Goal: Transaction & Acquisition: Purchase product/service

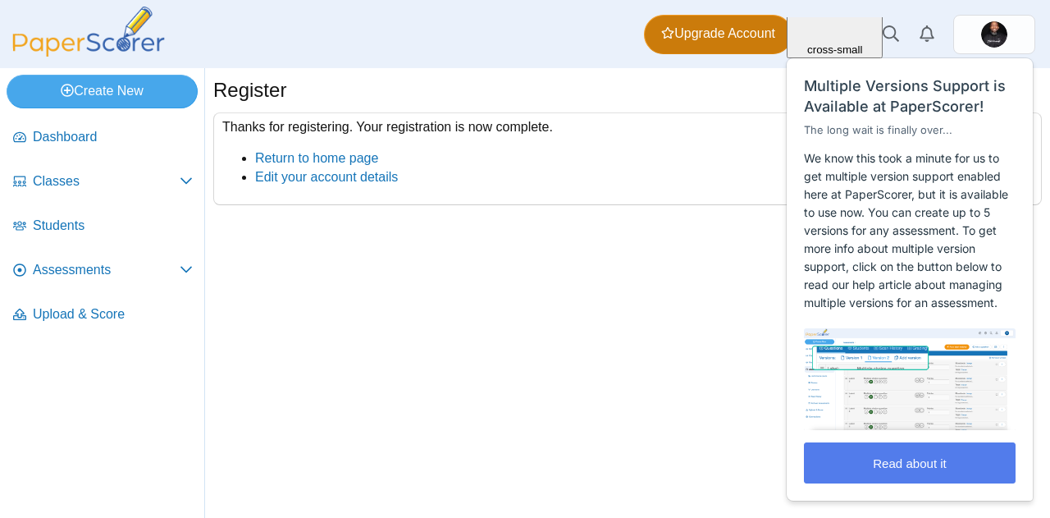
click at [700, 33] on span "Upgrade Account" at bounding box center [718, 34] width 114 height 18
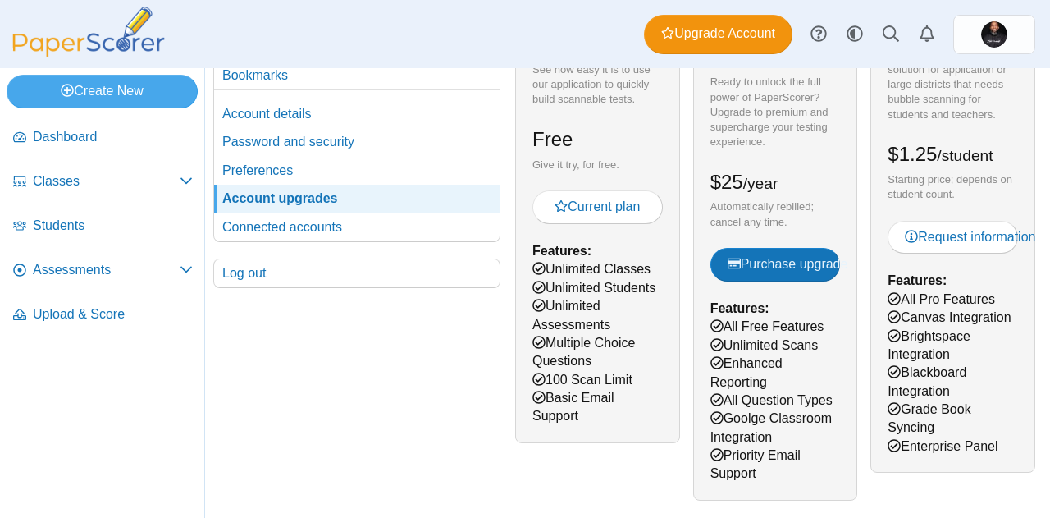
scroll to position [135, 0]
click at [777, 252] on button "Purchase upgrade" at bounding box center [775, 263] width 130 height 33
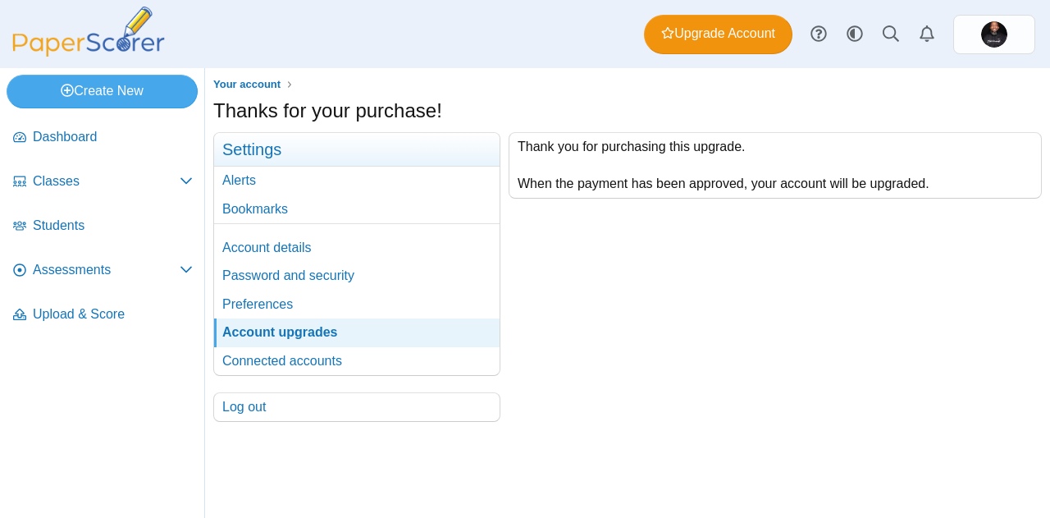
click at [671, 303] on div "Thank you for purchasing this upgrade. When the payment has been approved, your…" at bounding box center [770, 277] width 541 height 290
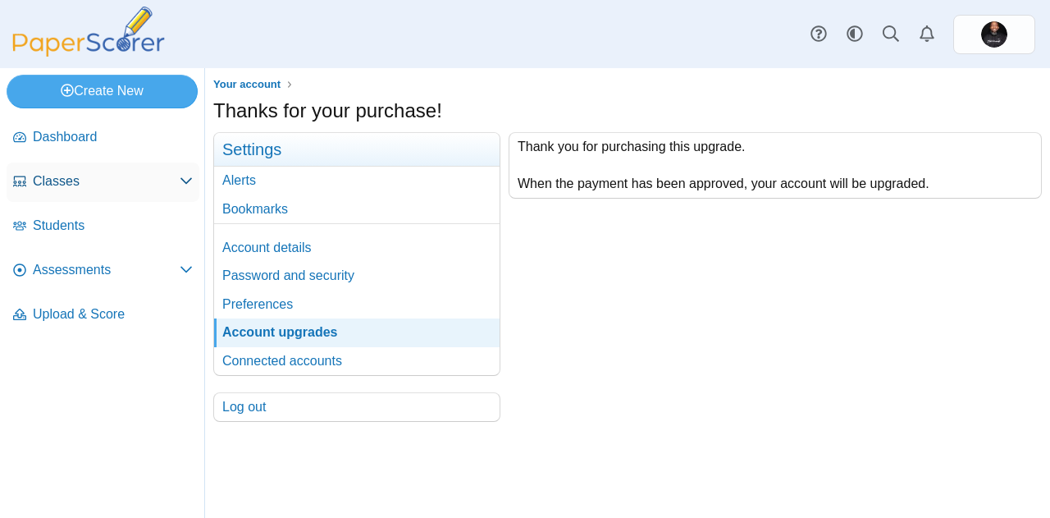
click at [91, 175] on span "Classes" at bounding box center [106, 181] width 147 height 18
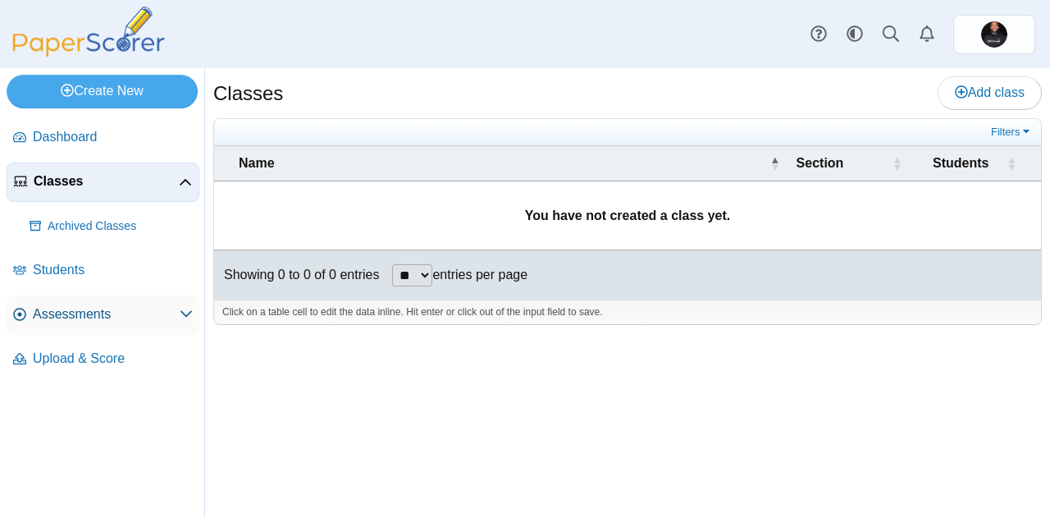
click at [85, 313] on span "Assessments" at bounding box center [106, 314] width 147 height 18
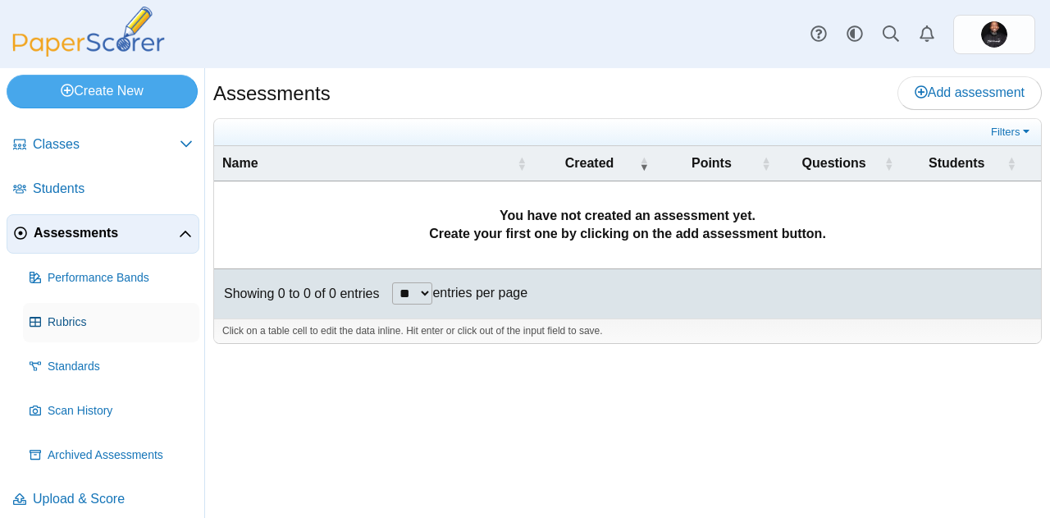
scroll to position [48, 0]
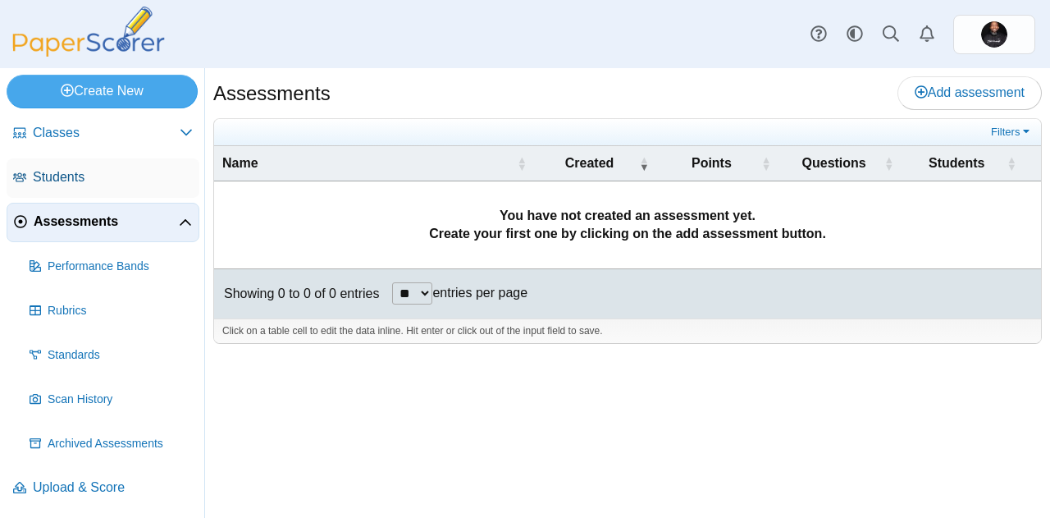
click at [96, 180] on span "Students" at bounding box center [113, 177] width 160 height 18
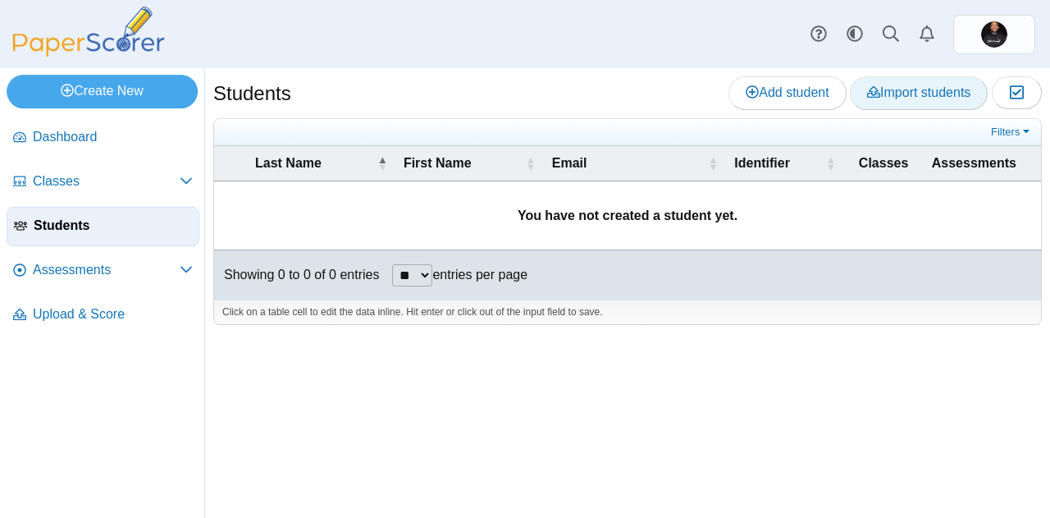
click at [889, 93] on span "Import students" at bounding box center [918, 92] width 103 height 14
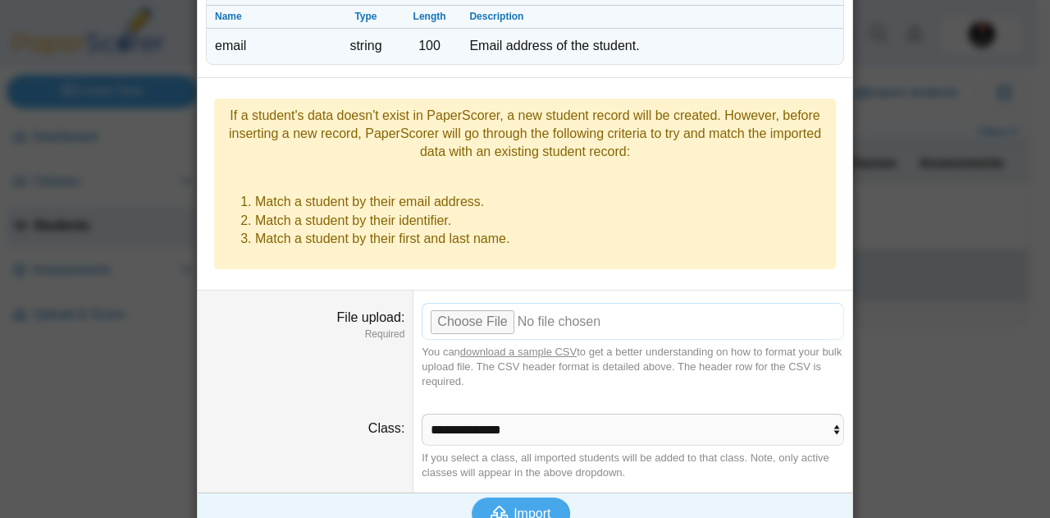
scroll to position [242, 0]
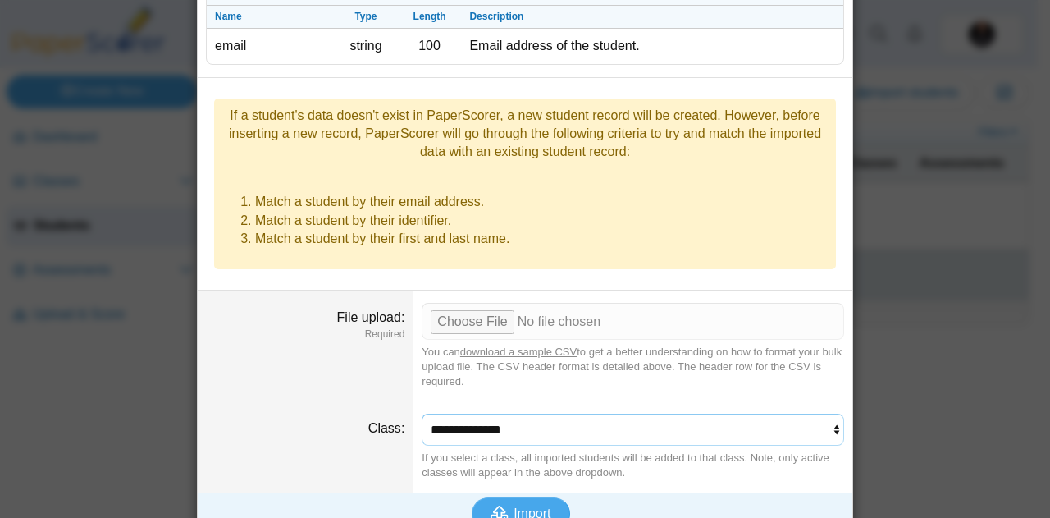
click at [542, 413] on select "**********" at bounding box center [633, 428] width 422 height 31
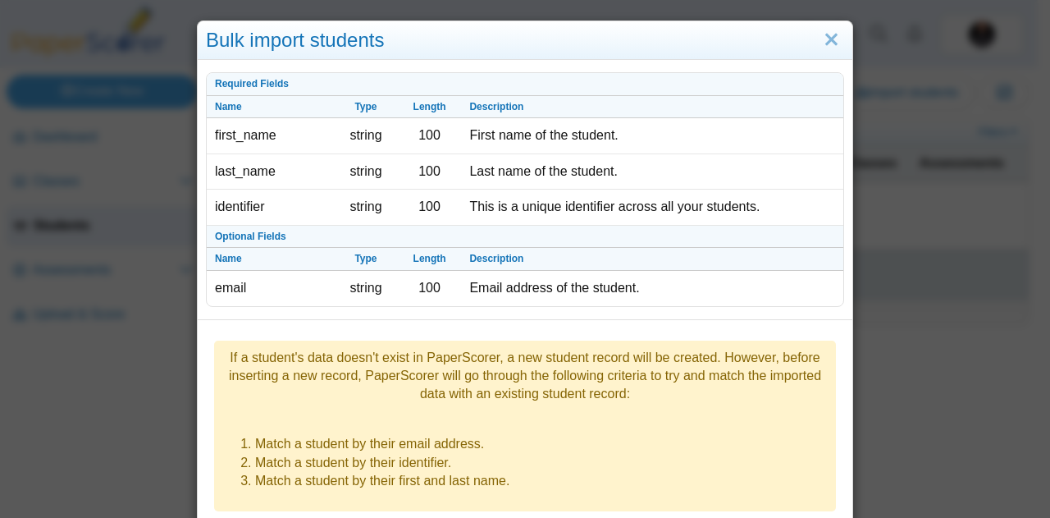
scroll to position [1, 0]
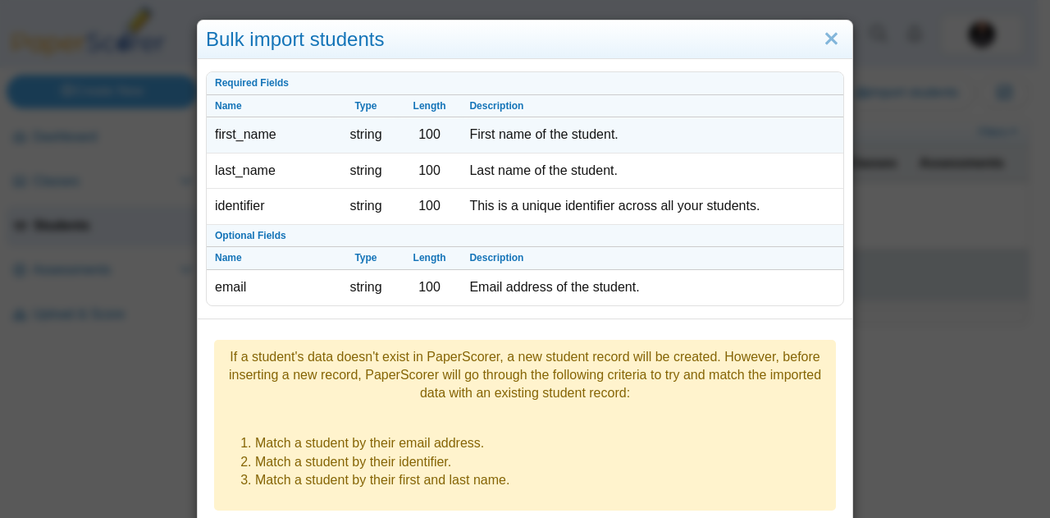
click at [356, 136] on td "string" at bounding box center [366, 134] width 64 height 35
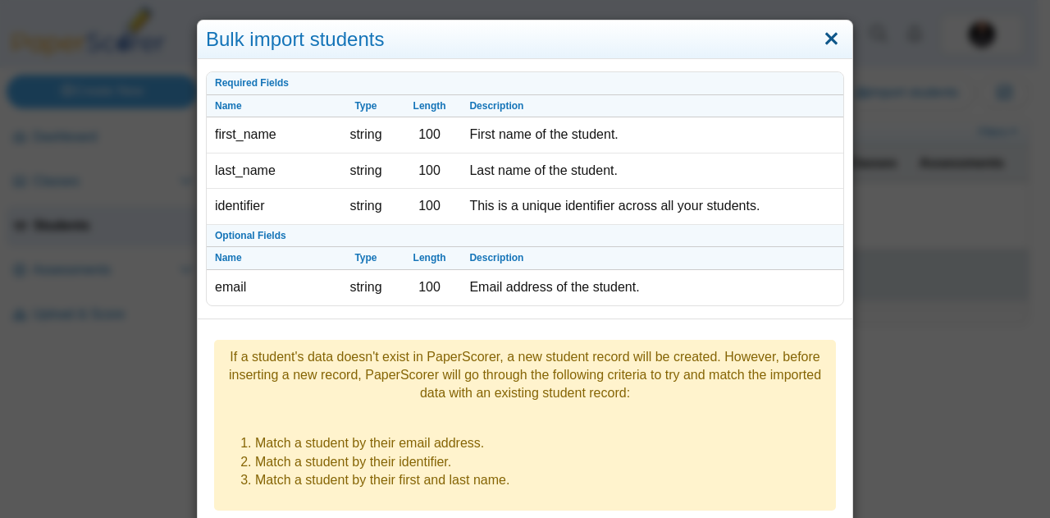
click at [823, 32] on link "Close" at bounding box center [831, 39] width 25 height 28
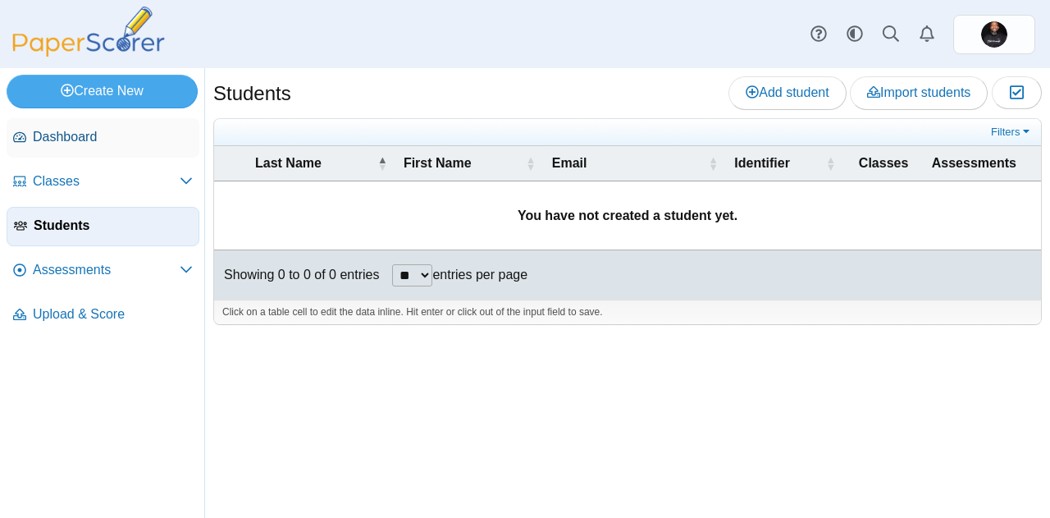
click at [60, 135] on span "Dashboard" at bounding box center [113, 137] width 160 height 18
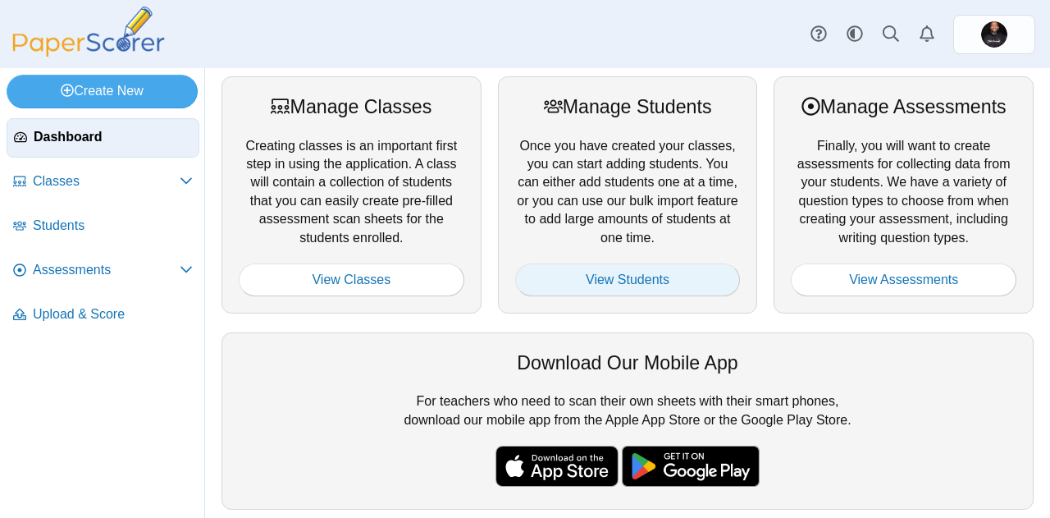
click at [613, 283] on link "View Students" at bounding box center [628, 279] width 226 height 33
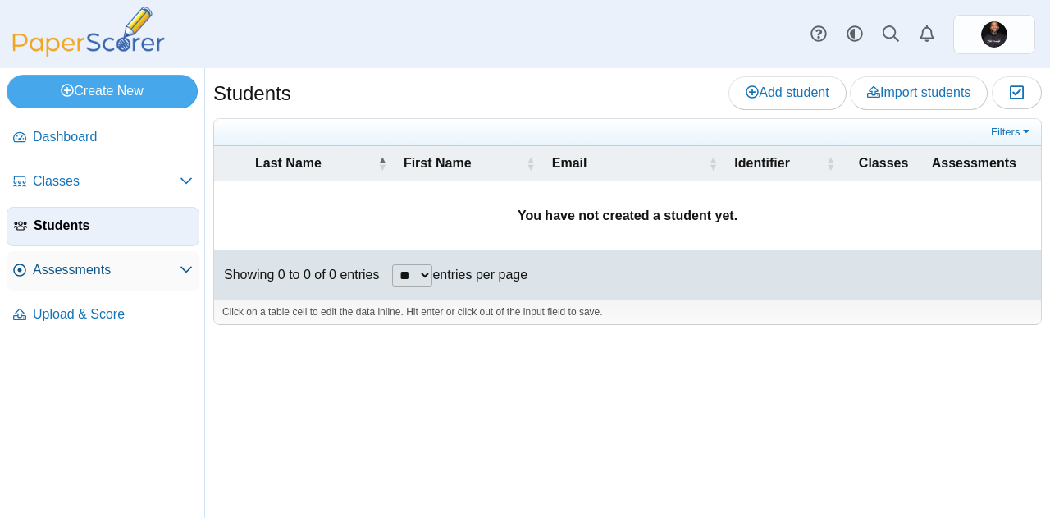
click at [89, 277] on span "Assessments" at bounding box center [106, 270] width 147 height 18
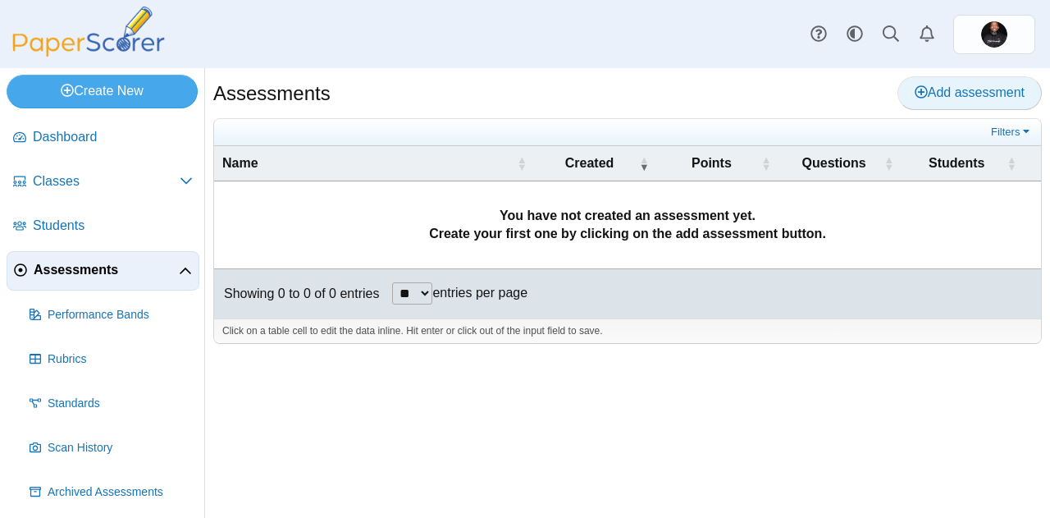
click at [920, 95] on icon at bounding box center [920, 91] width 13 height 13
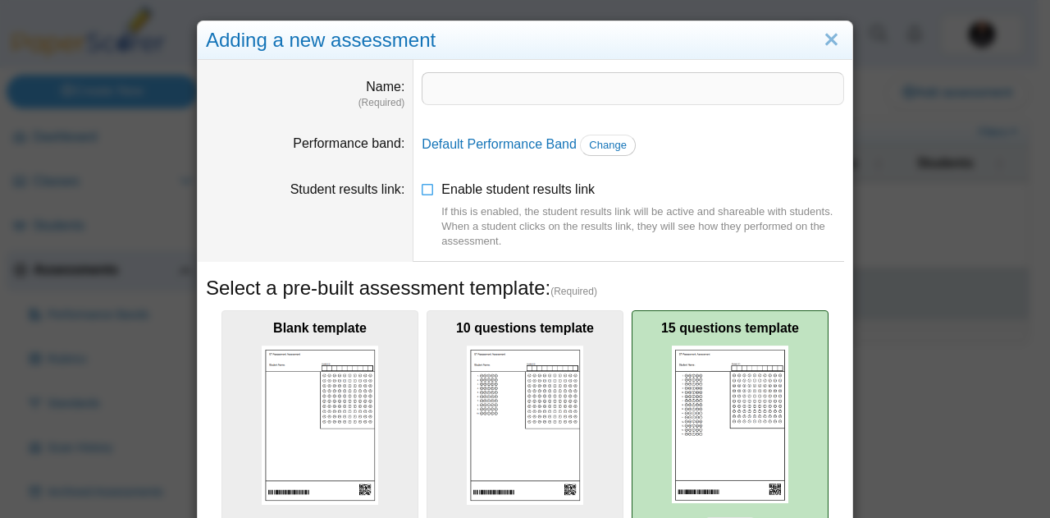
click at [633, 316] on div "15 questions template Select" at bounding box center [730, 434] width 197 height 249
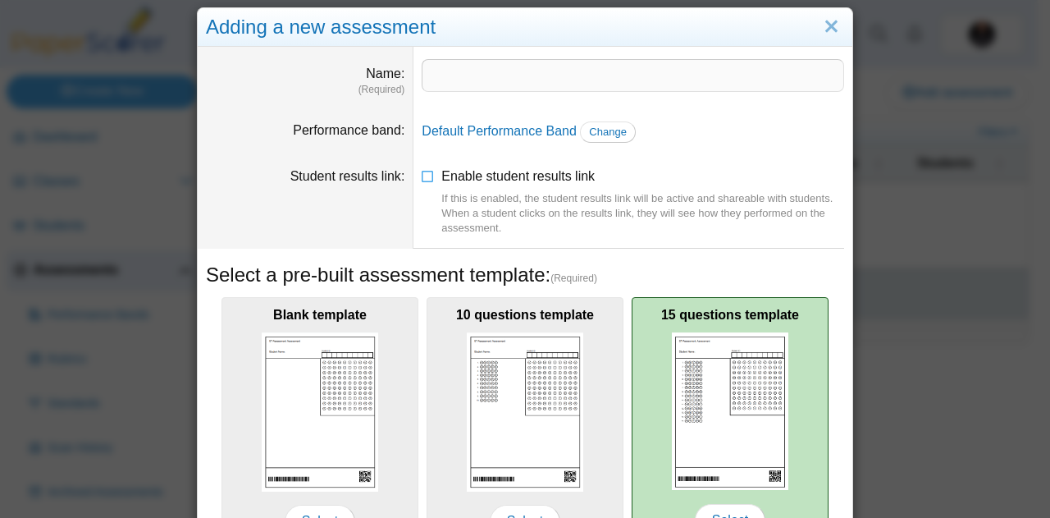
scroll to position [12, 0]
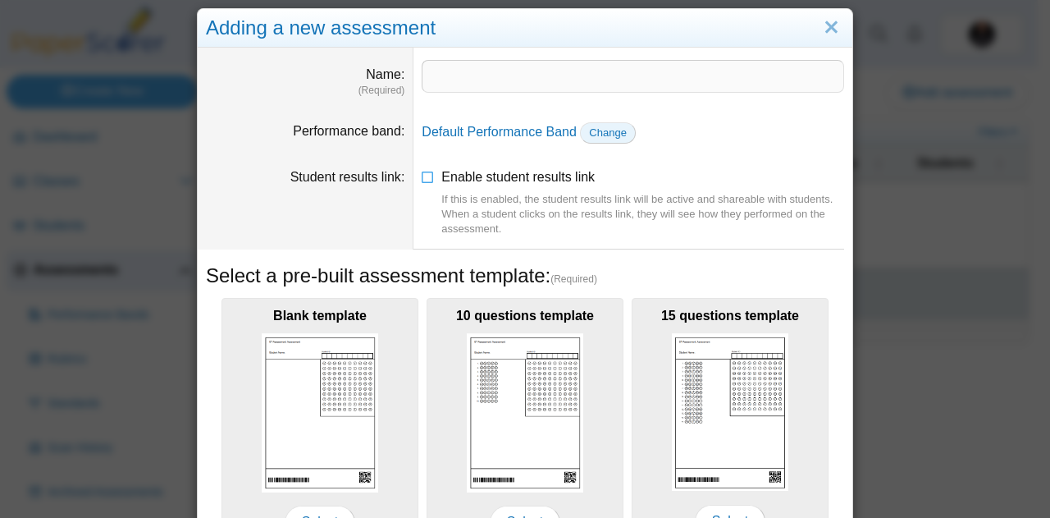
click at [600, 139] on span "Change" at bounding box center [608, 132] width 38 height 12
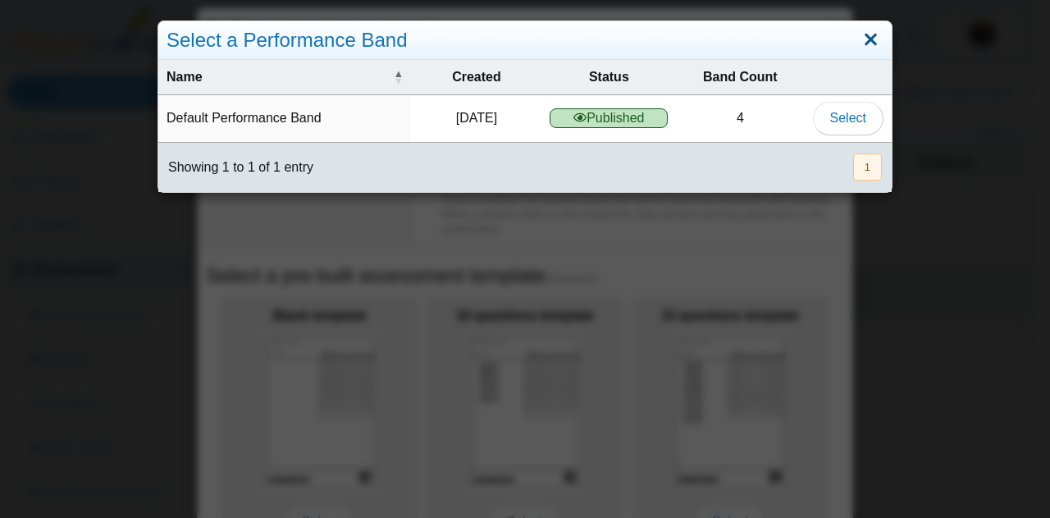
click at [862, 37] on link "Close" at bounding box center [870, 40] width 25 height 28
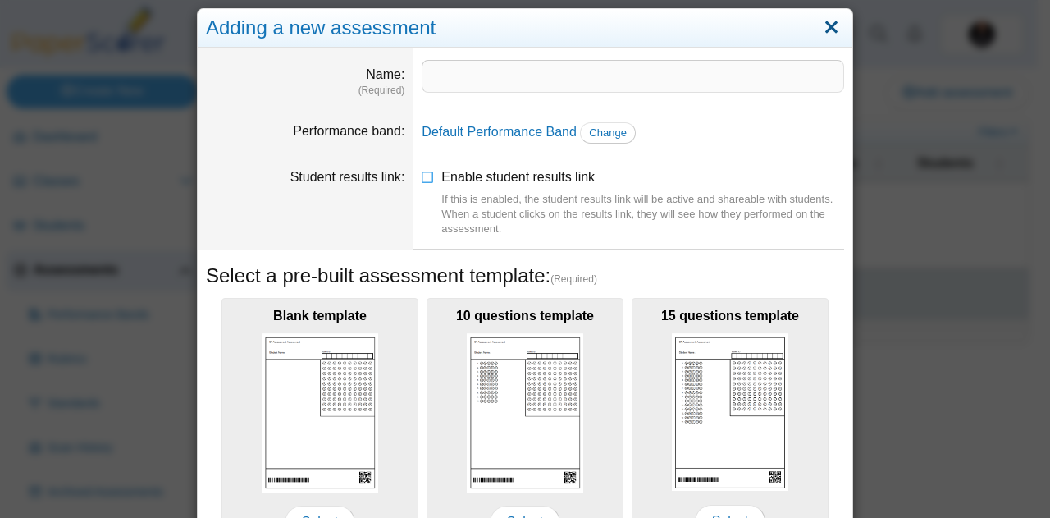
click at [829, 33] on link "Close" at bounding box center [831, 28] width 25 height 28
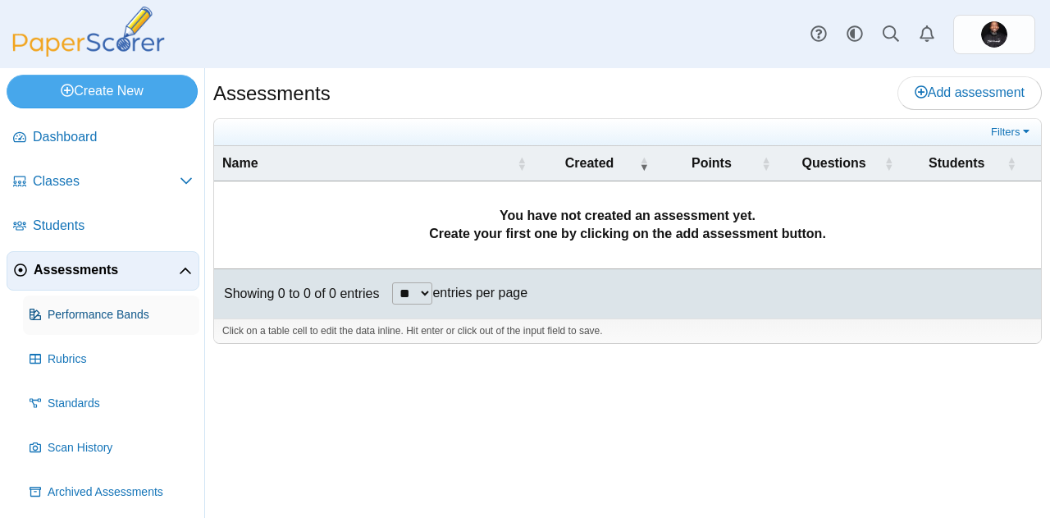
click at [100, 312] on span "Performance Bands" at bounding box center [120, 315] width 145 height 16
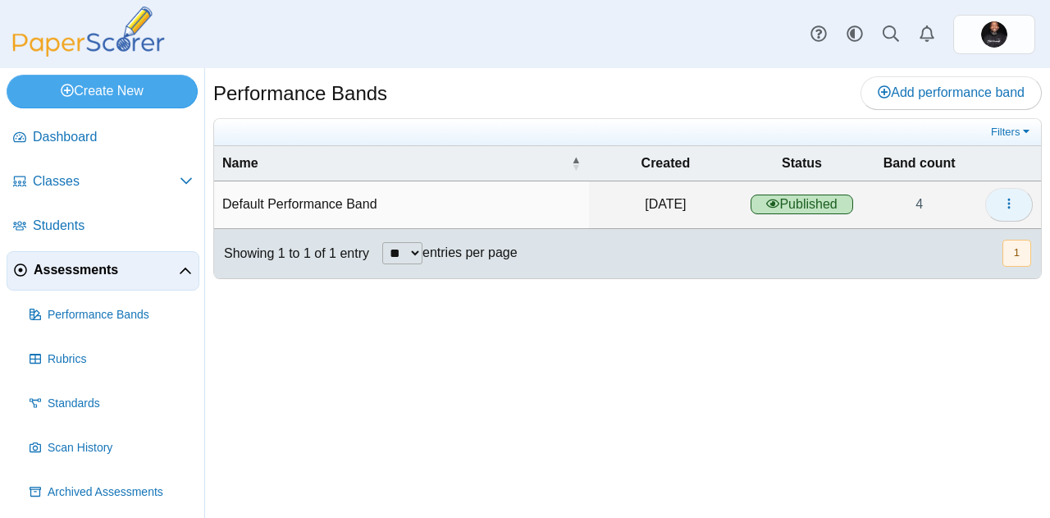
click at [1005, 197] on icon "button" at bounding box center [1008, 204] width 13 height 14
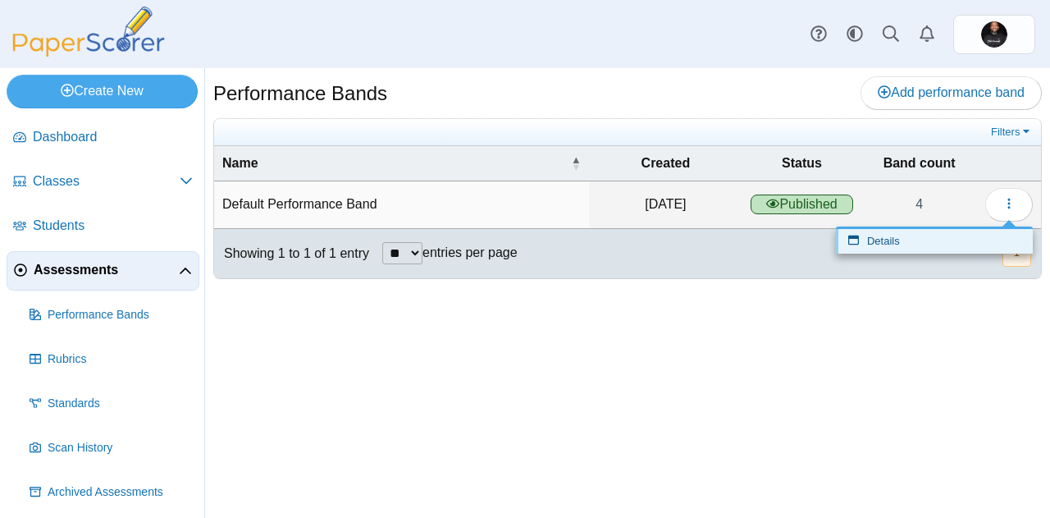
click at [899, 249] on link "Details" at bounding box center [934, 241] width 197 height 25
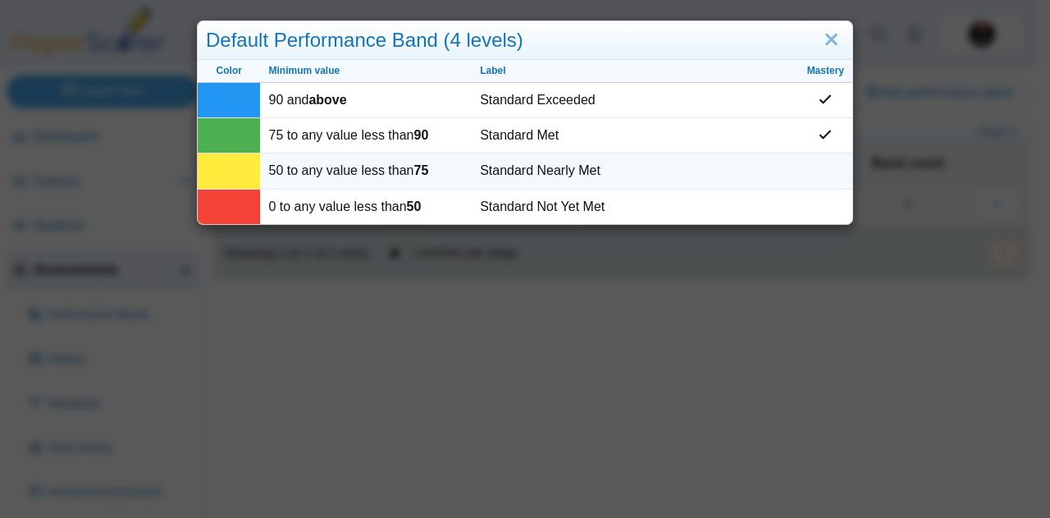
click at [571, 166] on td "Standard Nearly Met" at bounding box center [635, 170] width 326 height 35
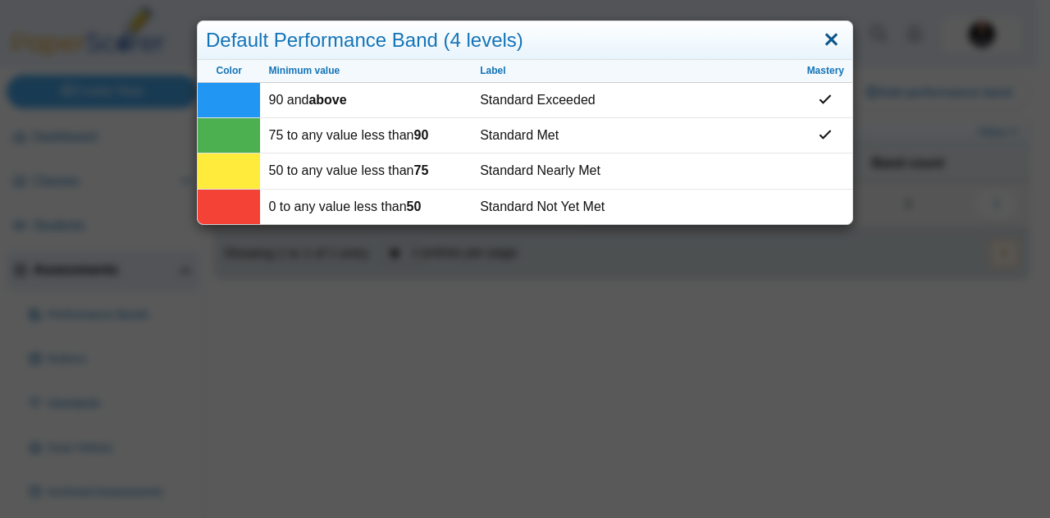
click at [833, 39] on link "Close" at bounding box center [831, 40] width 25 height 28
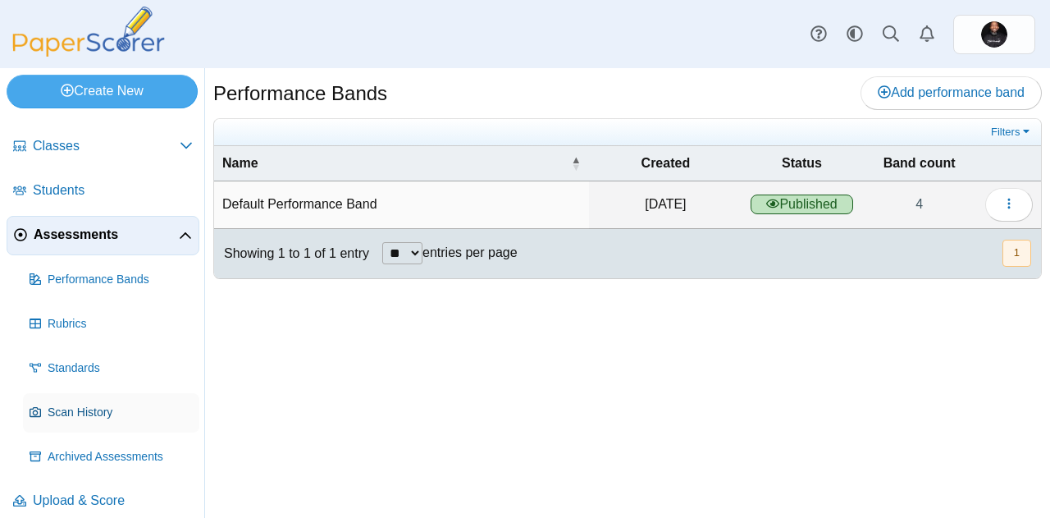
scroll to position [48, 0]
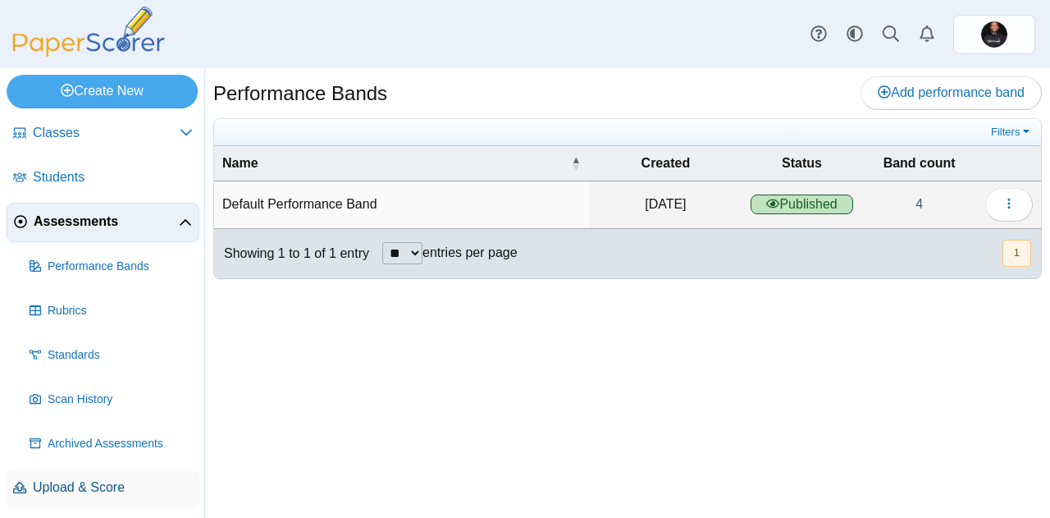
click at [92, 481] on span "Upload & Score" at bounding box center [113, 487] width 160 height 18
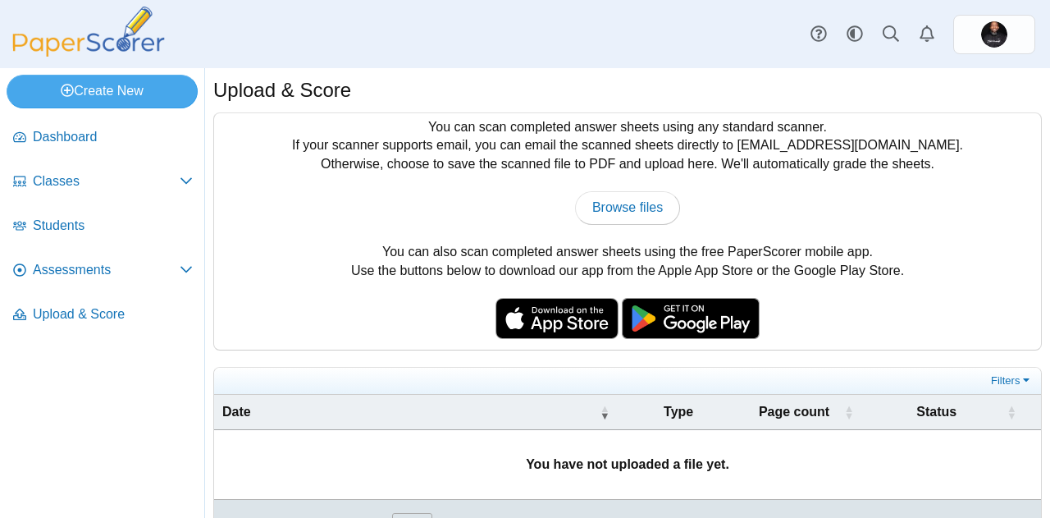
click at [536, 187] on div "You can scan completed answer sheets using any standard scanner. If your scanne…" at bounding box center [627, 231] width 827 height 236
